Goal: Information Seeking & Learning: Obtain resource

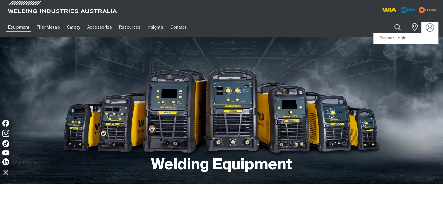
click at [431, 28] on img at bounding box center [430, 27] width 8 height 8
click at [401, 37] on link "Partner Login" at bounding box center [406, 38] width 64 height 11
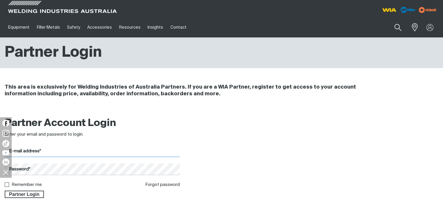
type input "[EMAIL_ADDRESS][DOMAIN_NAME]"
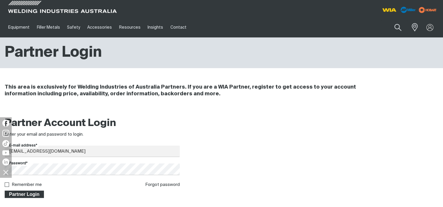
click at [33, 192] on span "Partner Login" at bounding box center [24, 195] width 38 height 8
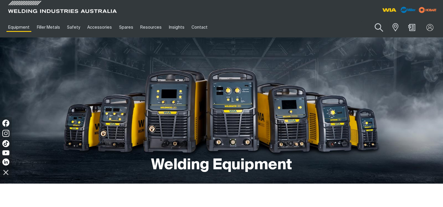
click at [381, 29] on button "Search products" at bounding box center [379, 27] width 24 height 17
click at [354, 26] on input "Search" at bounding box center [343, 27] width 90 height 13
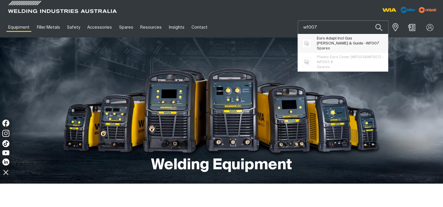
type input "wf007"
click at [318, 39] on span "Euro Adapt Incl Gas [PERSON_NAME] & Guide - WF007" at bounding box center [350, 41] width 67 height 10
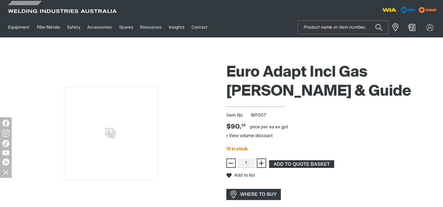
click at [316, 27] on input "Search" at bounding box center [343, 27] width 90 height 13
type input "e0060"
click at [369, 20] on button "Search products" at bounding box center [379, 27] width 20 height 14
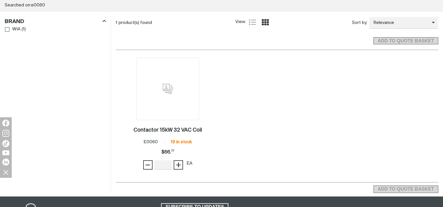
scroll to position [93, 0]
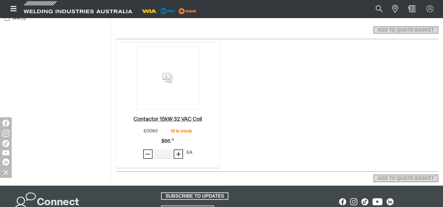
click at [171, 117] on h2 "Contactor 15kW 32 VAC Coil ." at bounding box center [168, 119] width 69 height 5
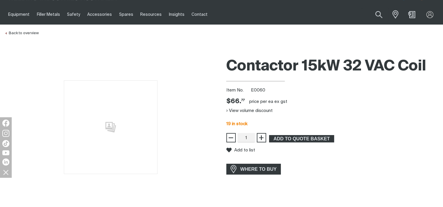
scroll to position [15, 0]
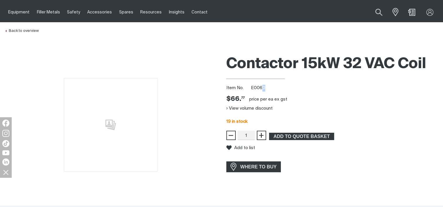
drag, startPoint x: 264, startPoint y: 88, endPoint x: 261, endPoint y: 88, distance: 3.2
click at [261, 88] on span "E0060" at bounding box center [258, 88] width 14 height 4
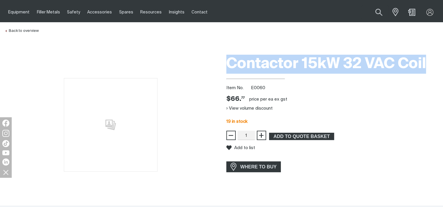
drag, startPoint x: 427, startPoint y: 62, endPoint x: 227, endPoint y: 62, distance: 200.9
click at [227, 62] on h1 "Contactor 15kW 32 VAC Coil" at bounding box center [332, 64] width 212 height 19
copy h1 "Contactor 15kW 32 VAC Coil"
click at [377, 11] on button "Search products" at bounding box center [379, 12] width 24 height 17
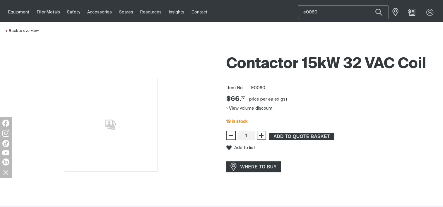
drag, startPoint x: 320, startPoint y: 13, endPoint x: 301, endPoint y: 14, distance: 19.0
click at [301, 14] on input "e0060" at bounding box center [343, 12] width 90 height 13
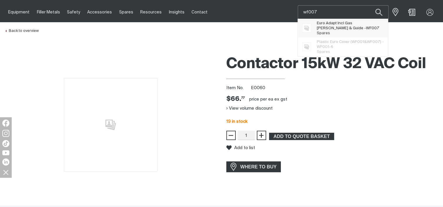
type input "wf007"
click at [330, 28] on span "Euro Adapt Incl Gas [PERSON_NAME] & Guide - WF007" at bounding box center [350, 26] width 67 height 10
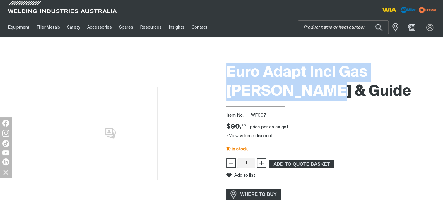
drag, startPoint x: 268, startPoint y: 93, endPoint x: 227, endPoint y: 72, distance: 46.0
click at [227, 72] on h1 "Euro Adapt Incl Gas [PERSON_NAME] & Guide" at bounding box center [332, 82] width 212 height 38
copy h1 "Euro Adapt Incl Gas [PERSON_NAME] & Guide"
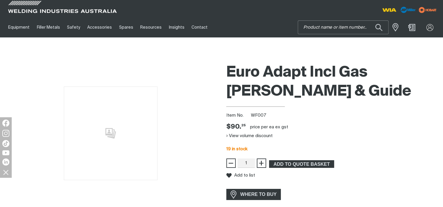
click at [326, 31] on input "Search" at bounding box center [343, 27] width 90 height 13
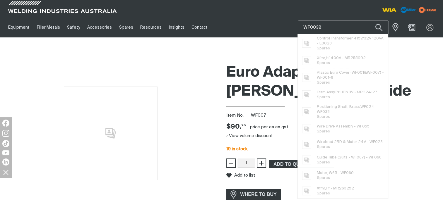
click at [369, 20] on button "Search products" at bounding box center [379, 27] width 20 height 14
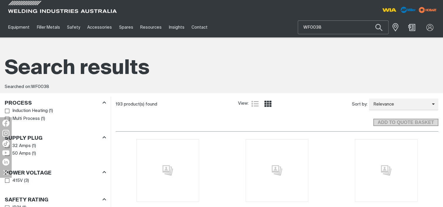
click at [313, 27] on input "WF0038" at bounding box center [343, 27] width 90 height 13
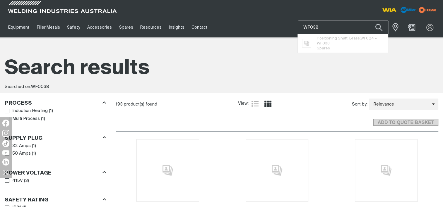
type input "WF038"
click at [369, 20] on button "Search products" at bounding box center [379, 27] width 20 height 14
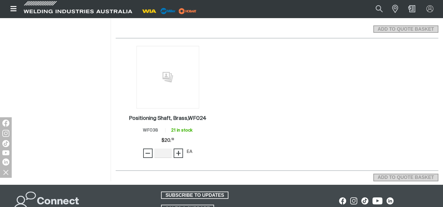
scroll to position [94, 0]
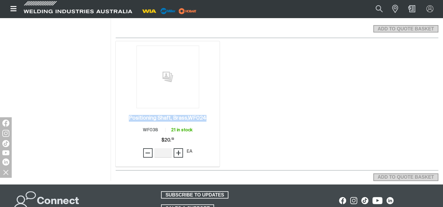
drag, startPoint x: 208, startPoint y: 118, endPoint x: 123, endPoint y: 120, distance: 84.9
click at [123, 120] on div "Positioning Shaft, Brass,WF024 . Item No. WF038 21 in stock Price $20.53 $20. 5…" at bounding box center [168, 138] width 98 height 50
copy h2 "Positioning Shaft, Brass,WF024"
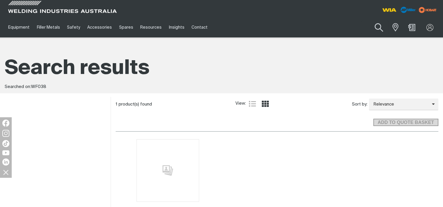
click at [382, 28] on button "Search products" at bounding box center [379, 27] width 24 height 17
click at [336, 26] on input "WF038" at bounding box center [343, 27] width 90 height 13
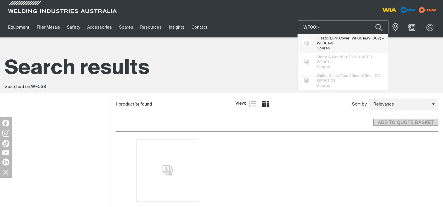
type input "WF001-"
click at [335, 37] on span "Plastic Euro Cover (WF001&WF007) - WF001- 6" at bounding box center [350, 41] width 67 height 10
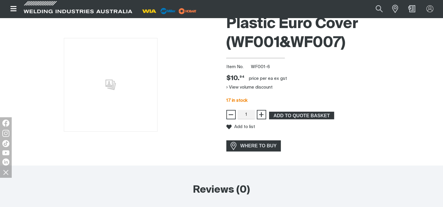
scroll to position [32, 0]
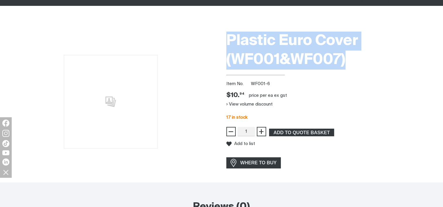
drag, startPoint x: 345, startPoint y: 61, endPoint x: 208, endPoint y: 45, distance: 138.2
click at [208, 45] on div "Plastic Euro Cover (WF001&WF007) Item No. WF001-6 Price $10.94 $10. 94 price pe…" at bounding box center [221, 106] width 443 height 154
copy h1 "Plastic Euro Cover (WF001&WF007)"
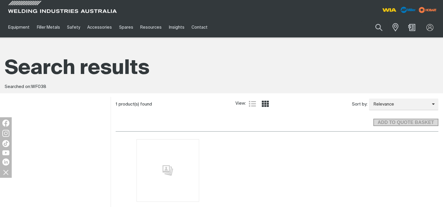
scroll to position [24, 0]
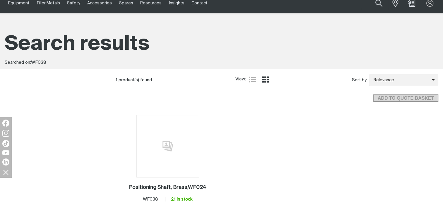
type input "WF0038"
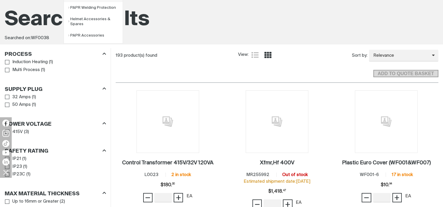
scroll to position [49, 0]
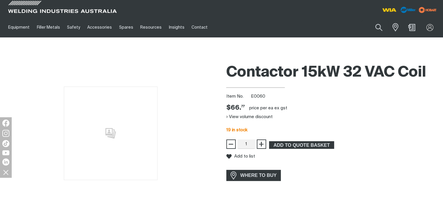
scroll to position [15, 0]
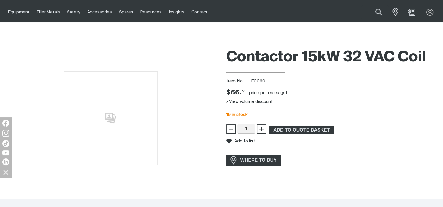
type input "e0060"
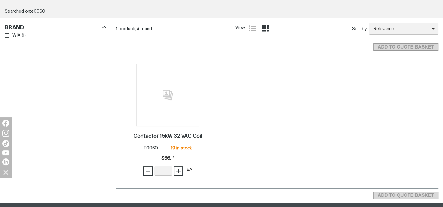
scroll to position [93, 0]
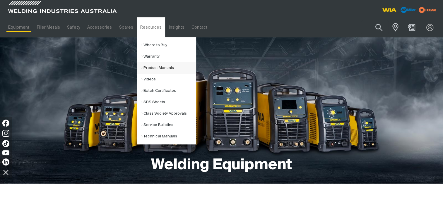
click at [143, 68] on link "Product Manuals" at bounding box center [168, 67] width 54 height 11
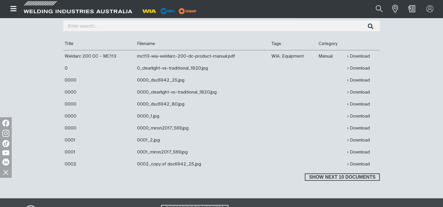
scroll to position [192, 0]
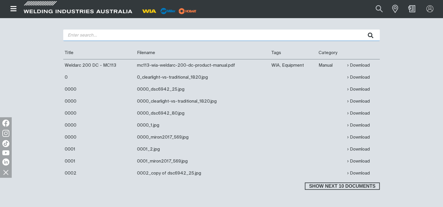
click at [100, 37] on input "search" at bounding box center [221, 35] width 317 height 11
click at [361, 30] on button "submit" at bounding box center [370, 35] width 18 height 11
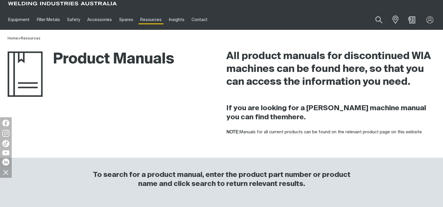
scroll to position [8, 0]
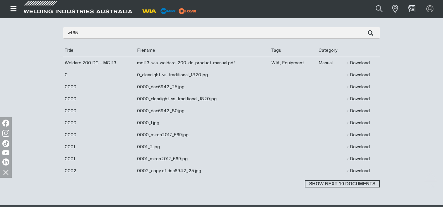
scroll to position [193, 0]
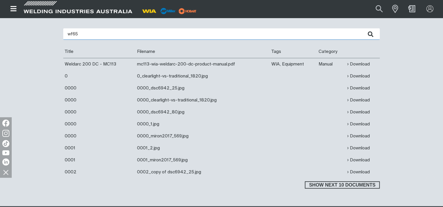
click at [165, 35] on input "wf65" at bounding box center [221, 33] width 317 height 11
type input "w65"
click at [361, 28] on button "submit" at bounding box center [370, 33] width 18 height 11
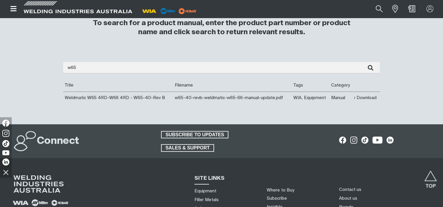
scroll to position [160, 0]
click at [362, 98] on link "Download" at bounding box center [365, 97] width 23 height 7
click at [370, 101] on link "Download" at bounding box center [365, 97] width 23 height 7
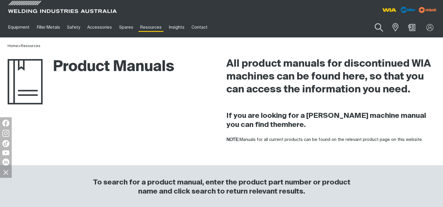
click at [380, 28] on button "Search products" at bounding box center [379, 27] width 24 height 17
click at [343, 28] on input "Search" at bounding box center [343, 27] width 90 height 13
type input "wf069"
click at [331, 42] on span "Motor, W65 - WF069 Spares" at bounding box center [335, 42] width 36 height 12
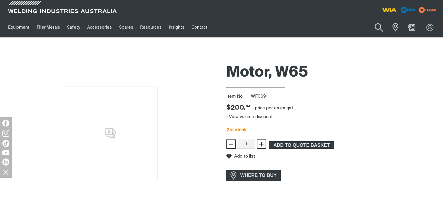
click at [378, 26] on button "Search products" at bounding box center [379, 27] width 24 height 17
click at [351, 27] on input "Search" at bounding box center [343, 27] width 90 height 13
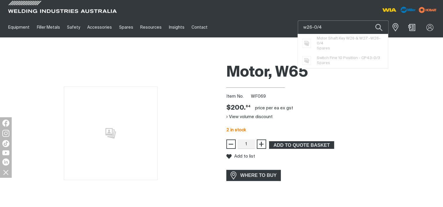
type input "w26-0/4"
click at [369, 20] on button "Search products" at bounding box center [379, 27] width 20 height 14
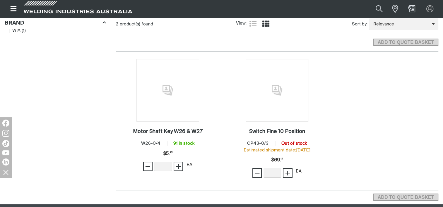
scroll to position [83, 0]
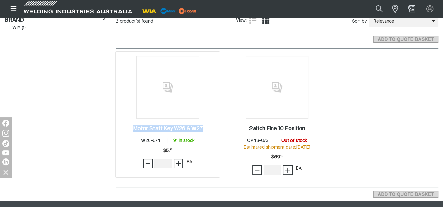
drag, startPoint x: 203, startPoint y: 129, endPoint x: 130, endPoint y: 134, distance: 73.1
click at [130, 134] on div "Motor Shaft Key W26 & W27 . Item No. W26-0/4 91 in stock Price $5.43 $5. 43 − Q…" at bounding box center [168, 148] width 98 height 50
copy h2 "Motor Shaft Key W26 & W27"
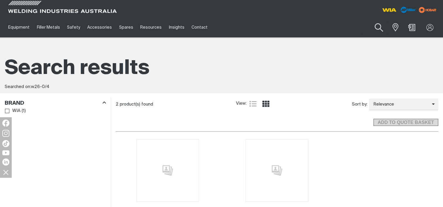
click at [383, 30] on button "Search products" at bounding box center [379, 27] width 24 height 17
click at [350, 30] on input "w26-0/4" at bounding box center [343, 27] width 90 height 13
drag, startPoint x: 335, startPoint y: 28, endPoint x: 309, endPoint y: 28, distance: 25.5
click at [309, 28] on input "w26-0/4" at bounding box center [343, 27] width 90 height 13
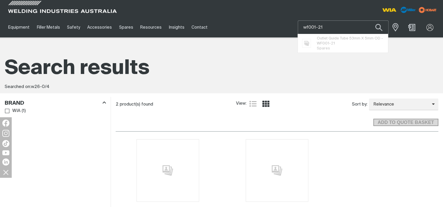
type input "wf001-21"
click at [369, 20] on button "Search products" at bounding box center [379, 27] width 20 height 14
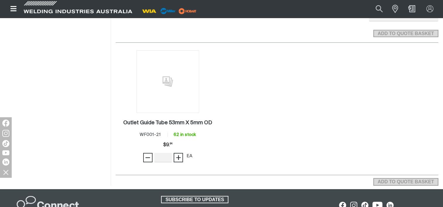
scroll to position [89, 0]
drag, startPoint x: 214, startPoint y: 123, endPoint x: 124, endPoint y: 117, distance: 90.4
click at [124, 117] on div "Outlet Guide Tube 53mm X 5mm OD . Item No. WF001-21 62 in stock Price $9.84 $9.…" at bounding box center [168, 142] width 98 height 50
copy h2 "Outlet Guide Tube 53mm X 5mm OD"
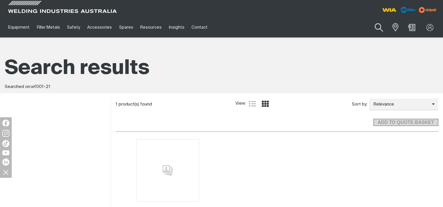
click at [371, 25] on button "Search products" at bounding box center [379, 27] width 24 height 17
click at [354, 30] on input "wf001-21" at bounding box center [343, 27] width 90 height 13
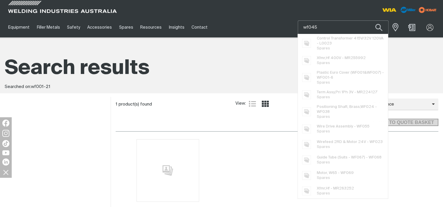
type input "wf045"
click at [369, 20] on button "Search products" at bounding box center [379, 27] width 20 height 14
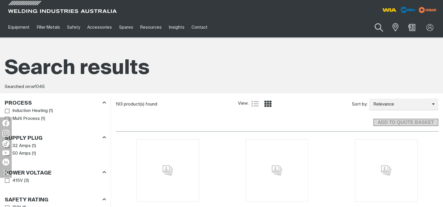
click at [379, 30] on button "Search products" at bounding box center [379, 27] width 24 height 17
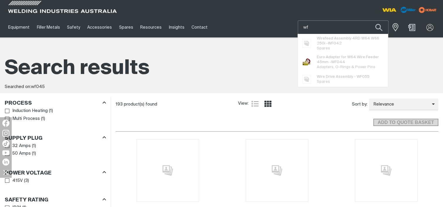
type input "w"
type input "WF04"
click at [369, 20] on button "Search products" at bounding box center [379, 27] width 20 height 14
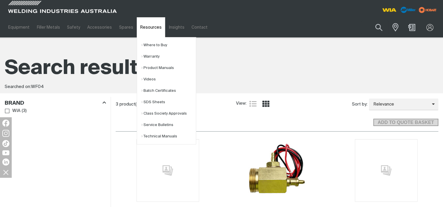
click at [140, 29] on link "Resources" at bounding box center [151, 27] width 28 height 20
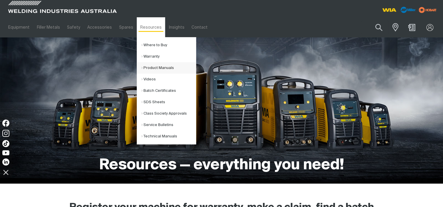
click at [147, 66] on link "Product Manuals" at bounding box center [168, 67] width 54 height 11
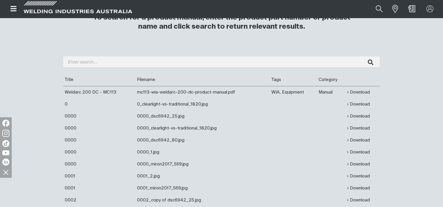
scroll to position [165, 0]
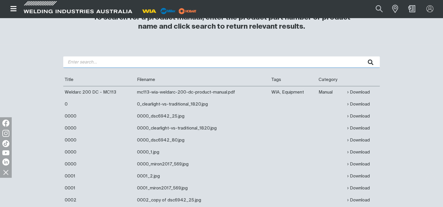
click at [112, 62] on input "search" at bounding box center [221, 62] width 317 height 11
type input "w64"
click at [361, 57] on button "submit" at bounding box center [370, 62] width 18 height 11
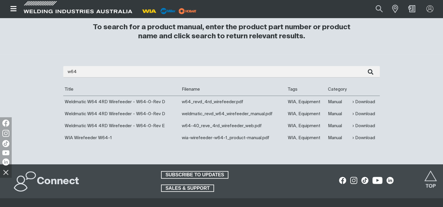
scroll to position [153, 0]
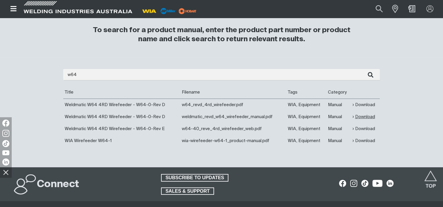
click at [360, 117] on link "Download" at bounding box center [363, 117] width 23 height 7
click at [380, 7] on button "Search products" at bounding box center [379, 9] width 24 height 16
click at [331, 8] on input "Search" at bounding box center [343, 9] width 90 height 13
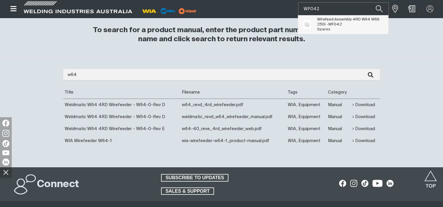
type input "WF042"
click at [331, 25] on span "WF042" at bounding box center [335, 25] width 14 height 4
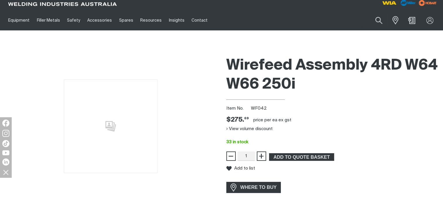
scroll to position [7, 0]
